Goal: Task Accomplishment & Management: Use online tool/utility

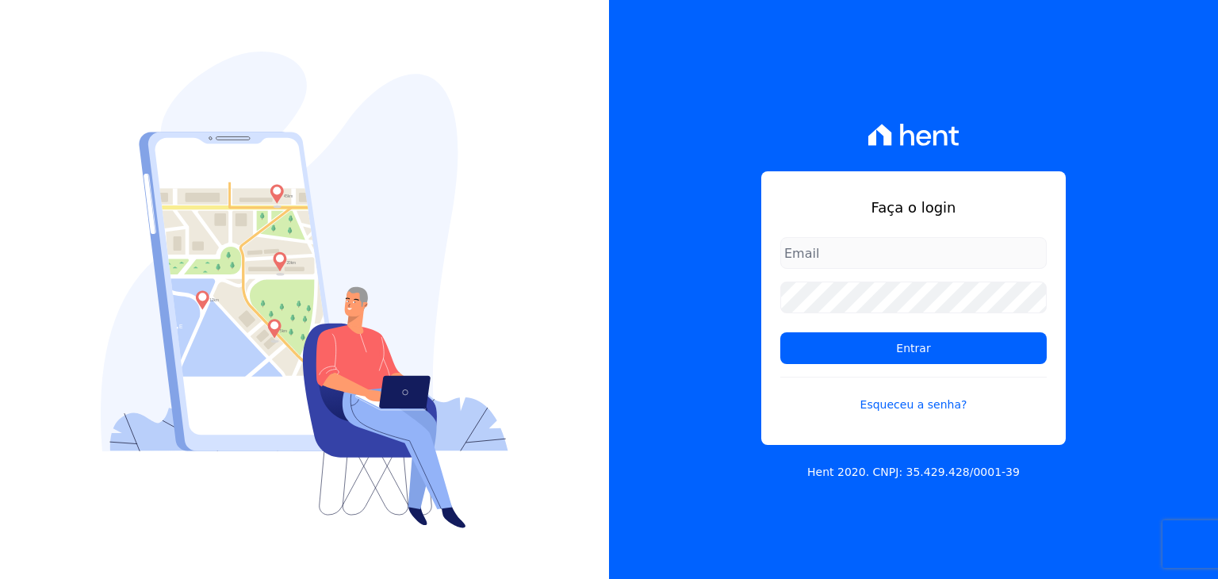
type input "[EMAIL_ADDRESS][DOMAIN_NAME]"
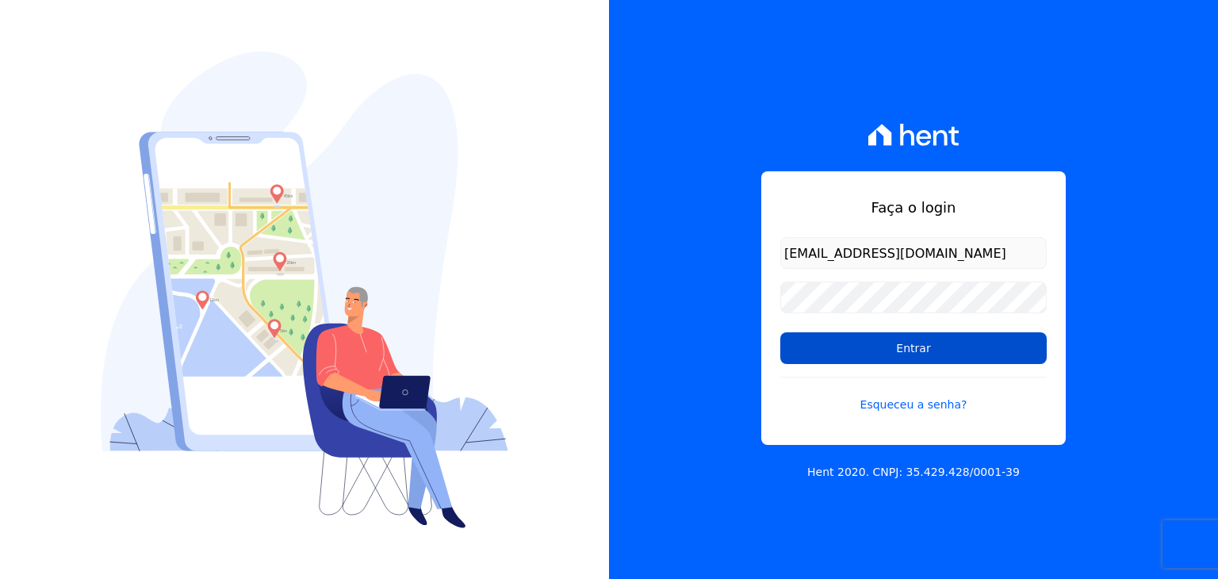
click at [817, 335] on input "Entrar" at bounding box center [913, 348] width 266 height 32
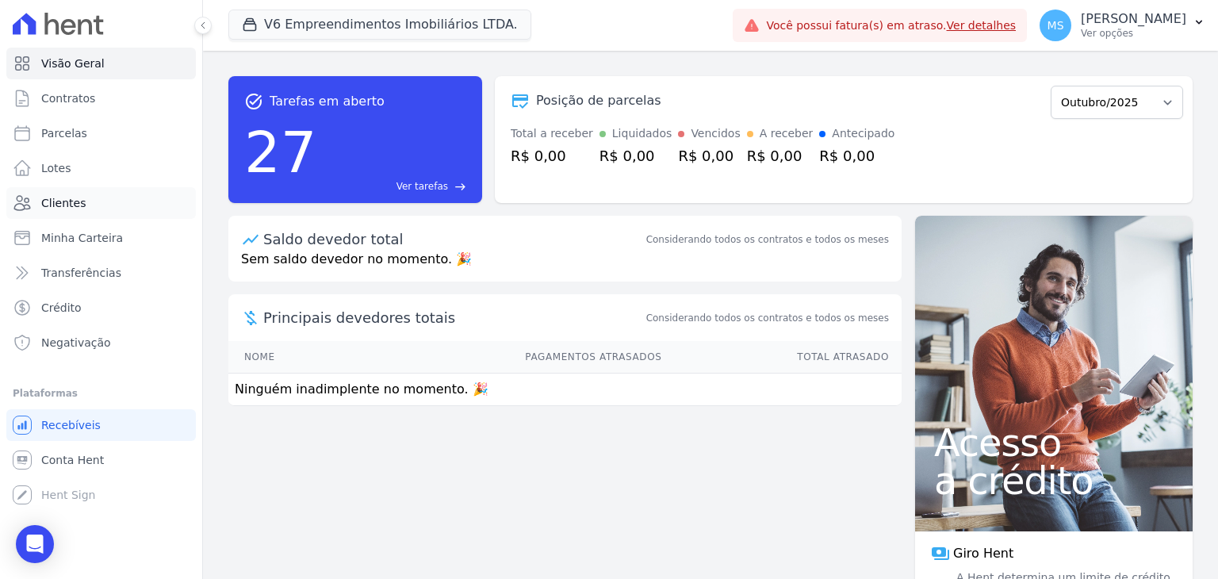
click at [67, 210] on span "Clientes" at bounding box center [63, 203] width 44 height 16
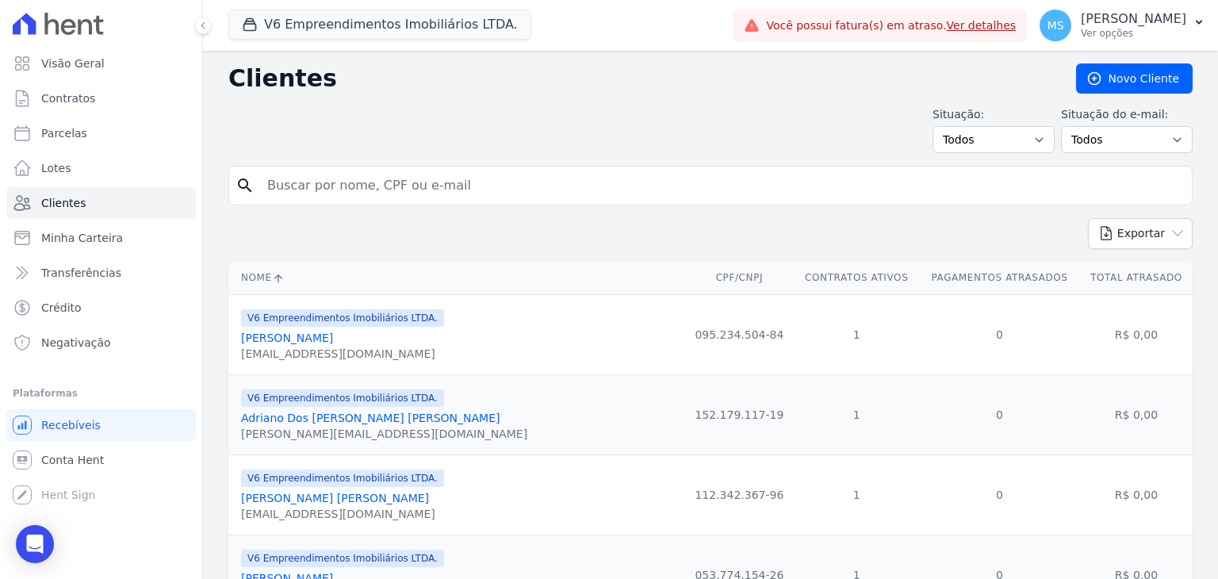
click at [281, 182] on input "search" at bounding box center [722, 186] width 928 height 32
type input "[PERSON_NAME]"
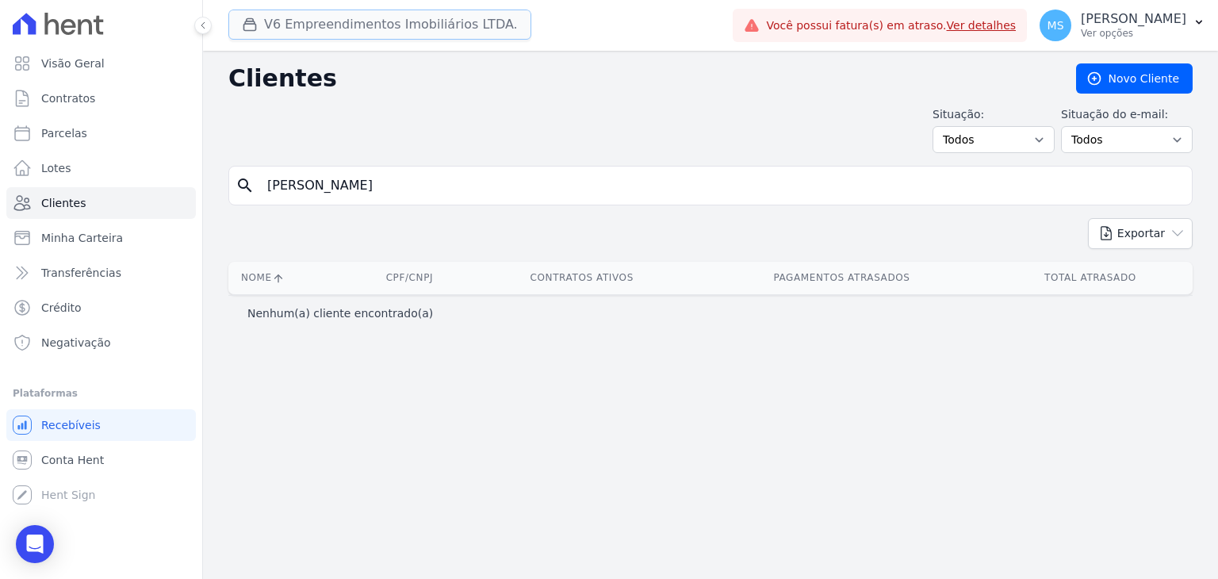
click at [311, 20] on button "V6 Empreendimentos Imobiliários LTDA." at bounding box center [379, 25] width 303 height 30
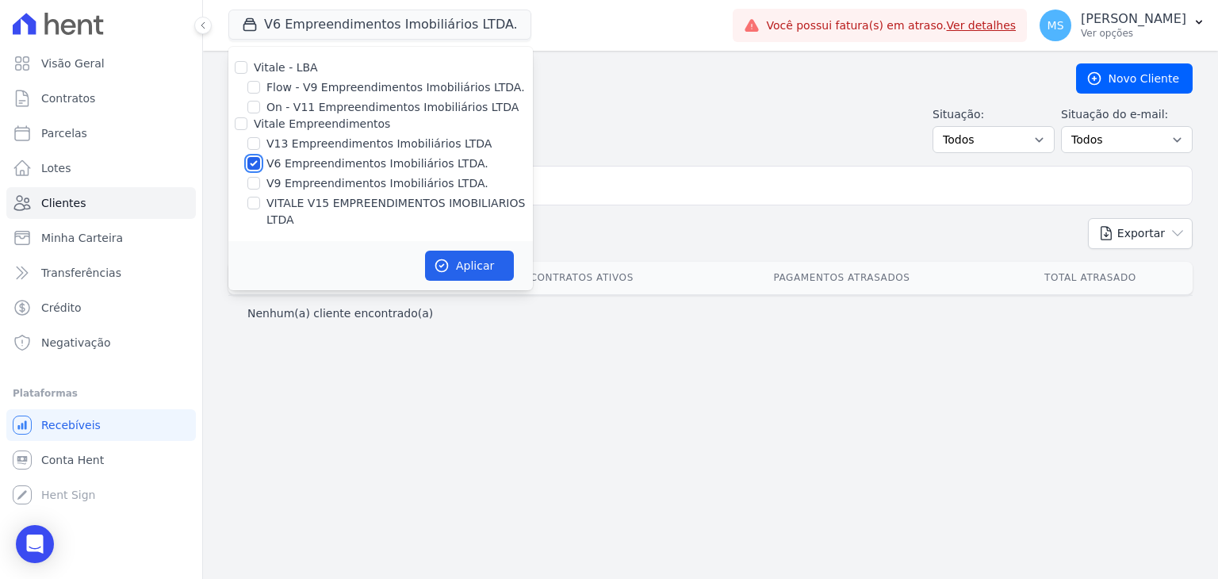
click at [255, 158] on input "V6 Empreendimentos Imobiliários LTDA." at bounding box center [253, 163] width 13 height 13
checkbox input "false"
click at [250, 144] on input "V13 Empreendimentos Imobiliários LTDA" at bounding box center [253, 143] width 13 height 13
checkbox input "true"
click at [458, 251] on button "Aplicar" at bounding box center [469, 266] width 89 height 30
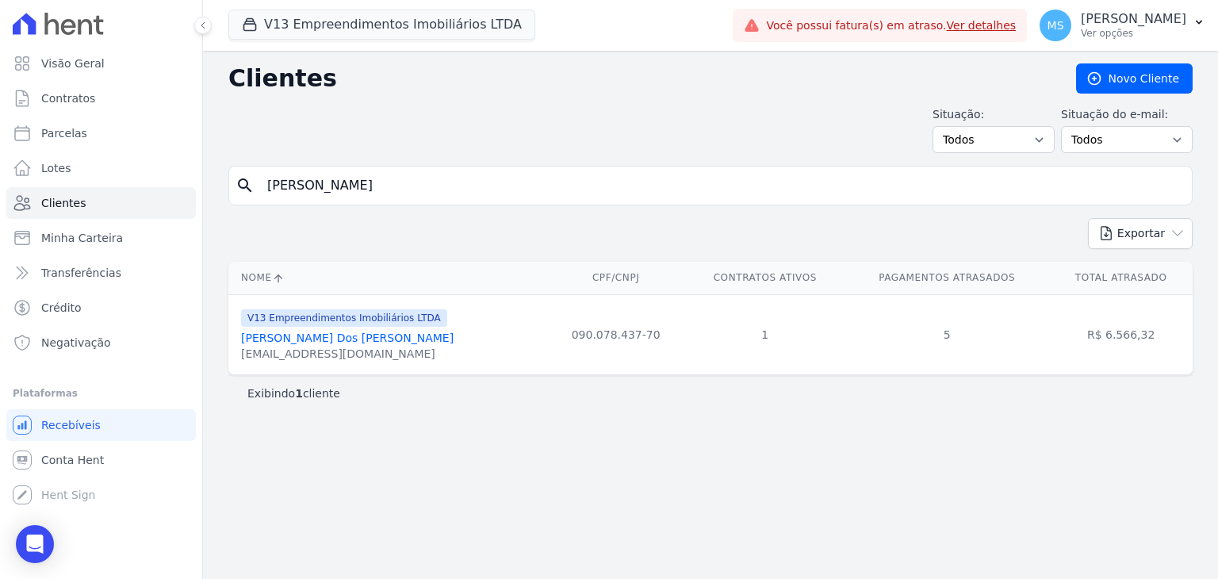
click at [365, 332] on link "[PERSON_NAME] Dos [PERSON_NAME]" at bounding box center [347, 337] width 213 height 13
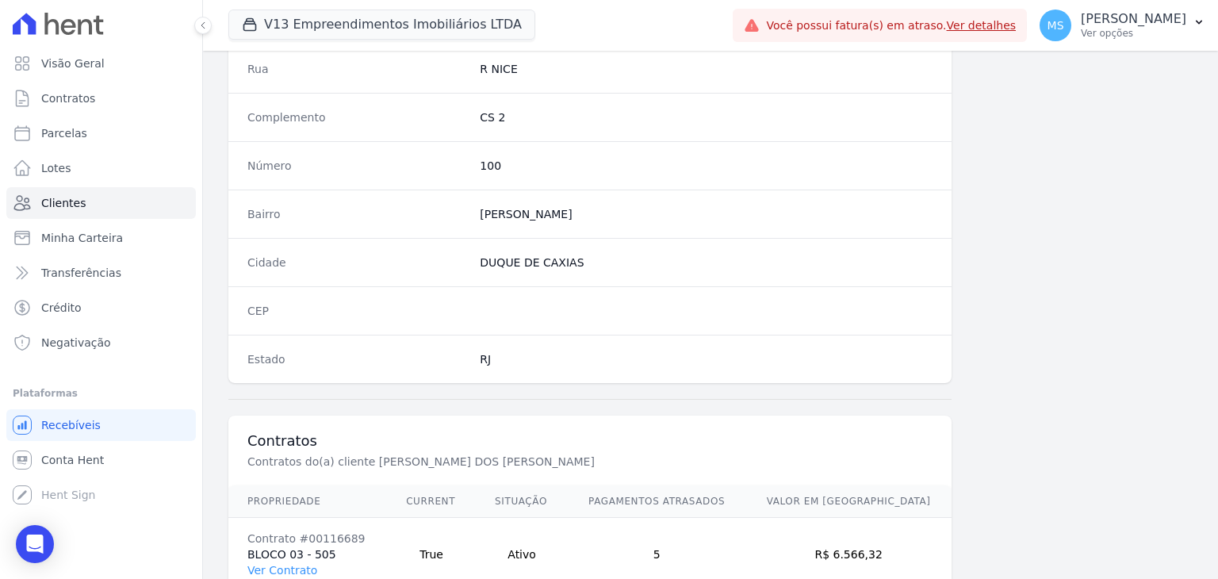
scroll to position [900, 0]
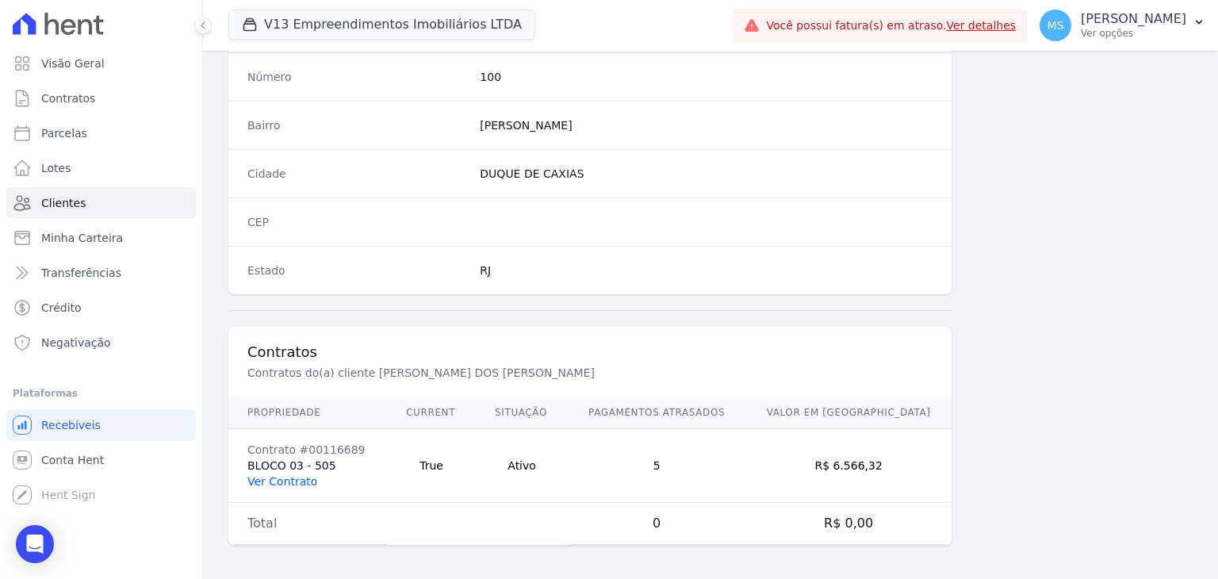
click at [266, 475] on link "Ver Contrato" at bounding box center [282, 481] width 70 height 13
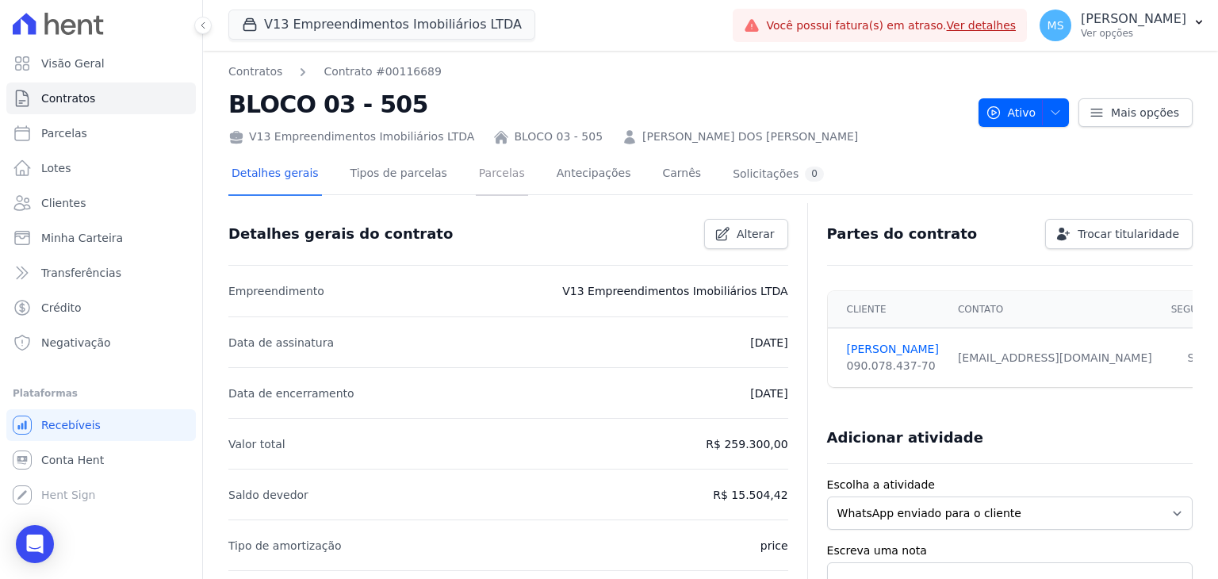
click at [488, 179] on link "Parcelas" at bounding box center [502, 175] width 52 height 42
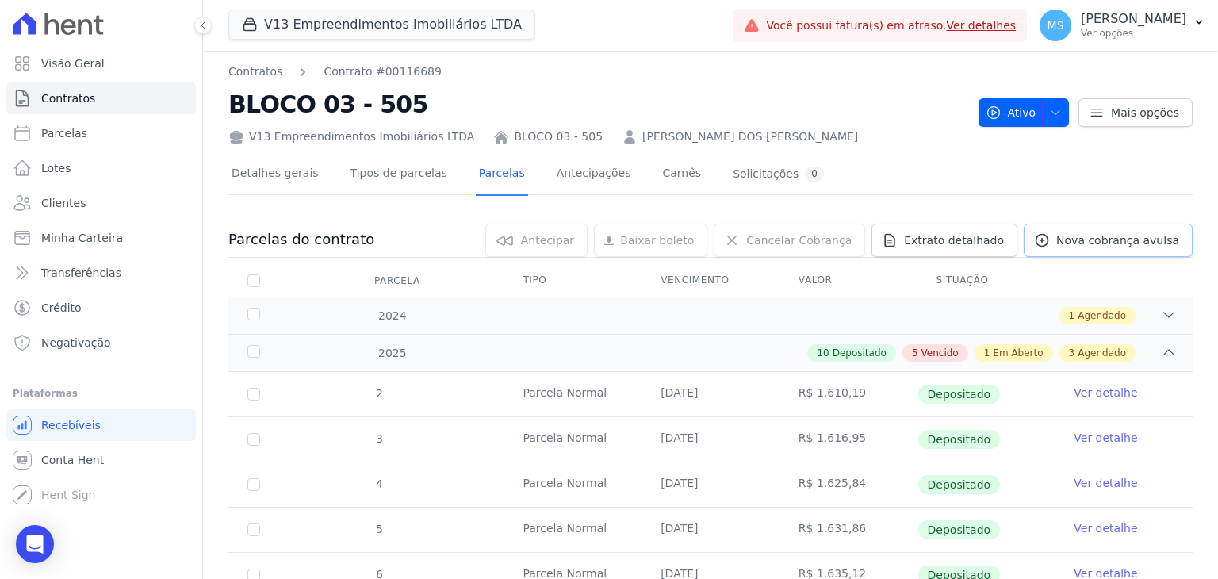
click at [1085, 240] on span "Nova cobrança avulsa" at bounding box center [1117, 240] width 123 height 16
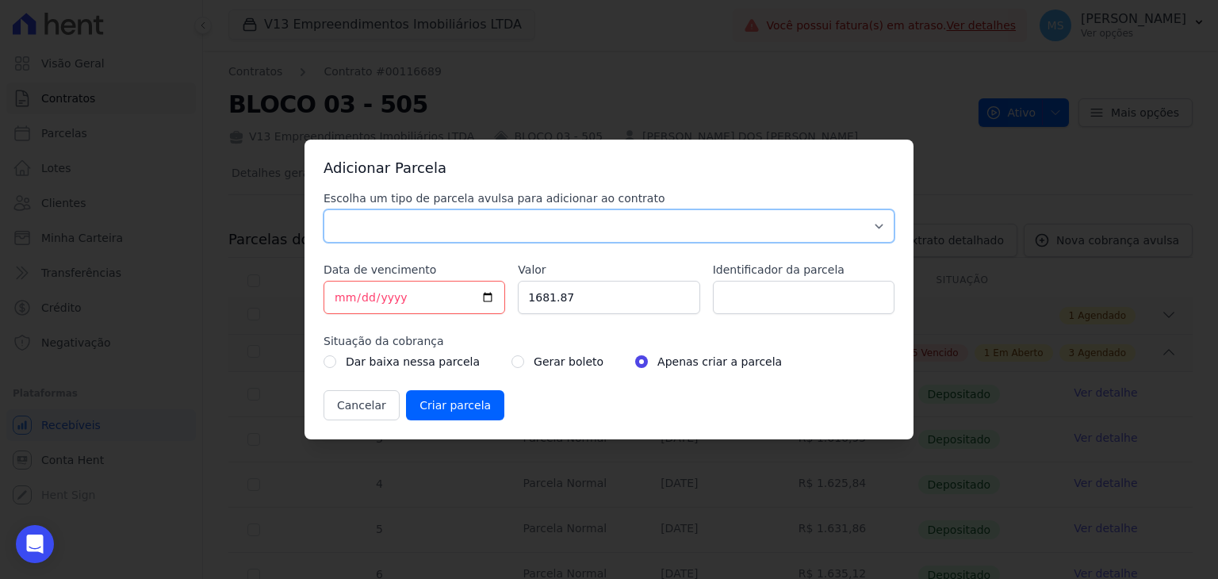
click at [461, 228] on select "Parcela Normal Sinal Caução Intercalada Chaves Pré Chaves Pós Chaves Taxas Quit…" at bounding box center [609, 225] width 571 height 33
select select "others"
click at [324, 209] on select "Parcela Normal Sinal Caução Intercalada Chaves Pré Chaves Pós Chaves Taxas Quit…" at bounding box center [609, 225] width 571 height 33
click at [343, 293] on input "2025-10-09" at bounding box center [415, 297] width 182 height 33
type input "2025-10-10"
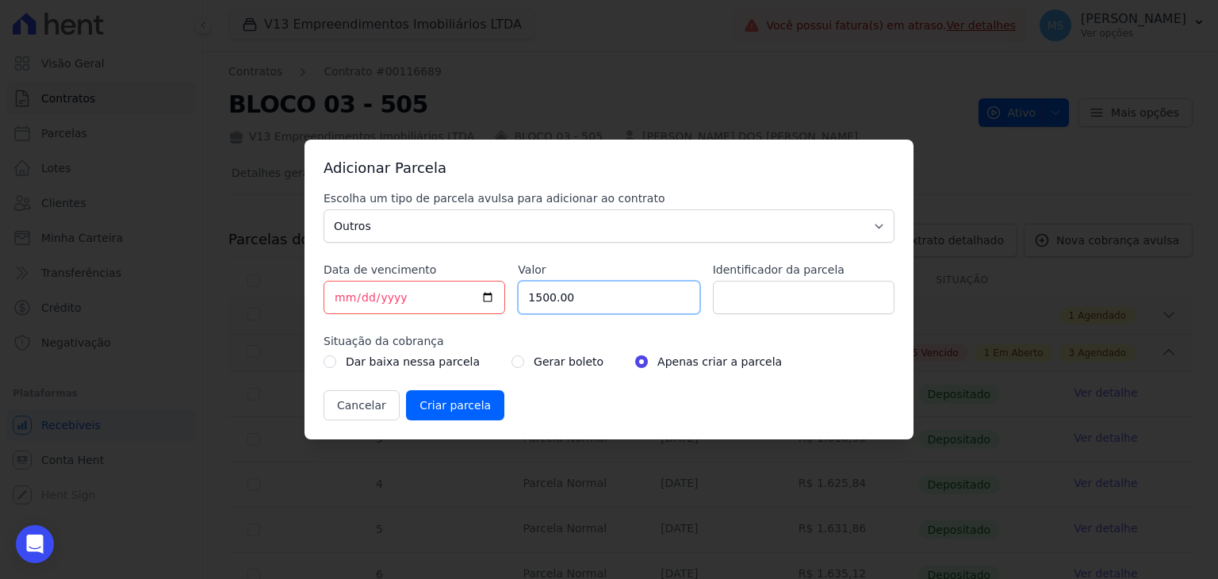
type input "1500.00"
type input "BOLETO AVULSO - ACORDO"
click at [511, 361] on input "radio" at bounding box center [517, 361] width 13 height 13
radio input "true"
click at [469, 404] on input "Criar parcela" at bounding box center [455, 405] width 98 height 30
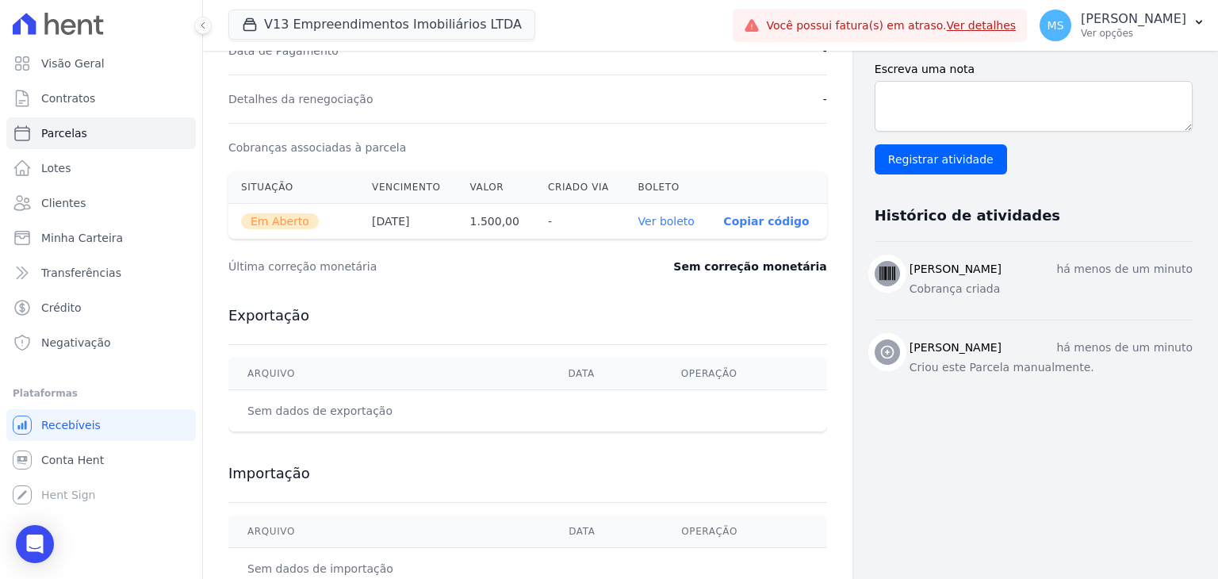
scroll to position [504, 0]
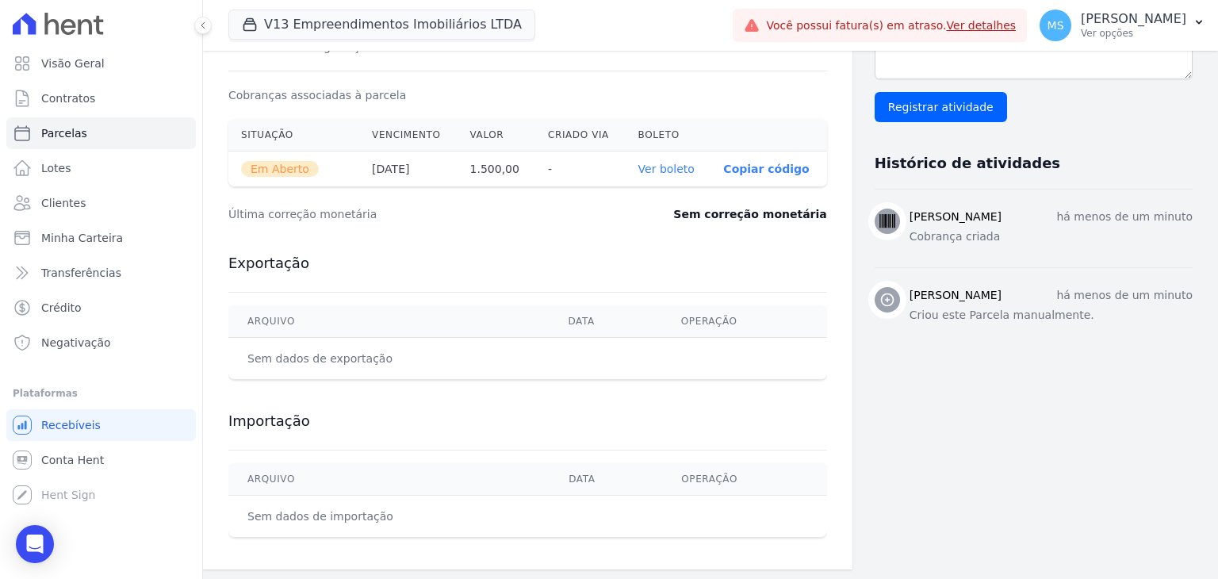
click at [638, 169] on link "Ver boleto" at bounding box center [666, 169] width 56 height 13
